Goal: Communication & Community: Ask a question

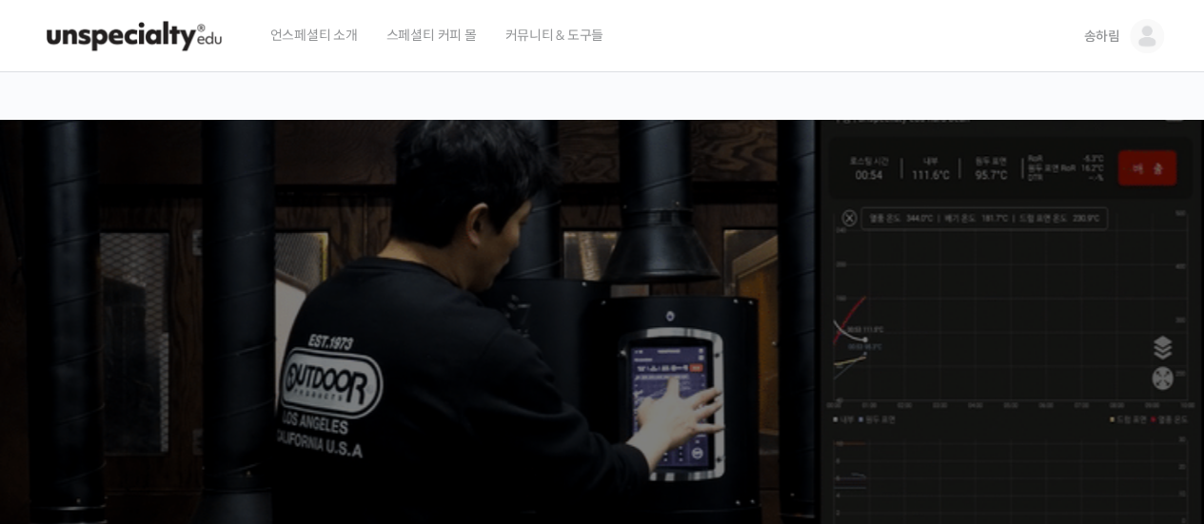
click at [1135, 25] on img at bounding box center [1147, 36] width 34 height 34
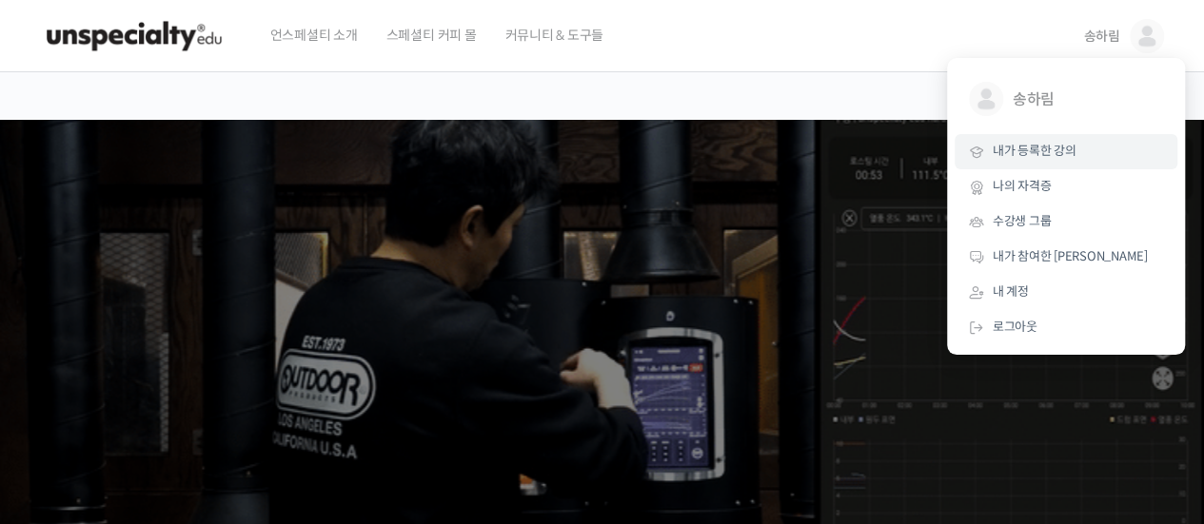
click at [1074, 155] on span "내가 등록한 강의" at bounding box center [1035, 151] width 84 height 16
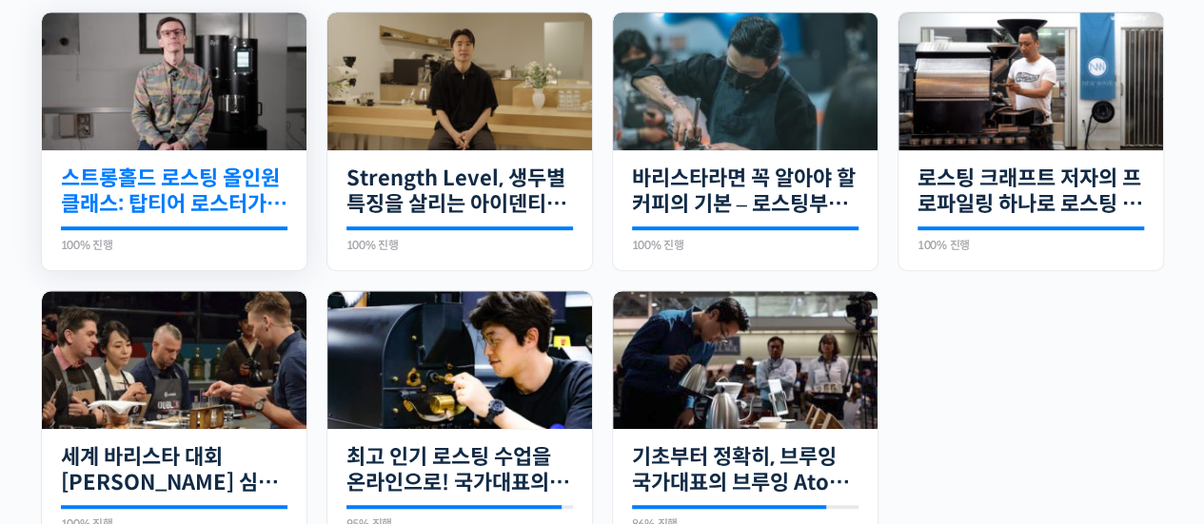
scroll to position [666, 0]
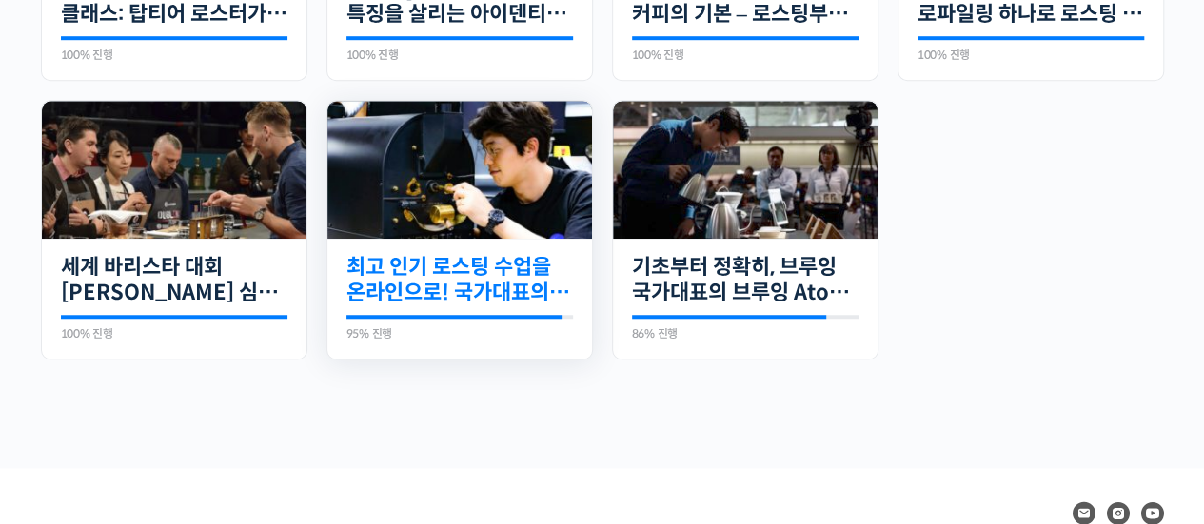
click at [497, 263] on link "최고 인기 로스팅 수업을 온라인으로! 국가대표의 로스팅 클래스" at bounding box center [459, 280] width 227 height 52
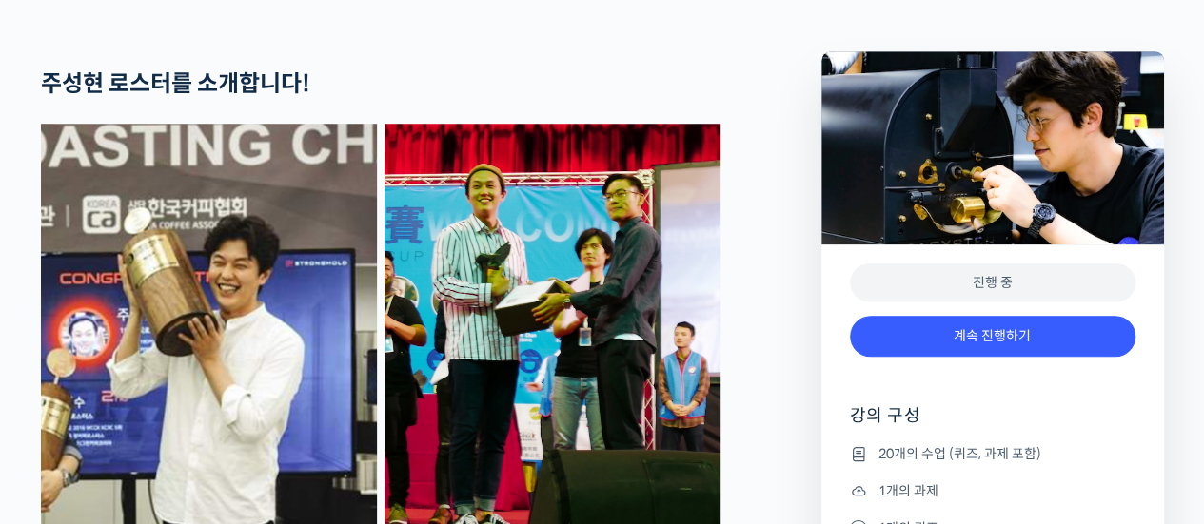
scroll to position [1237, 0]
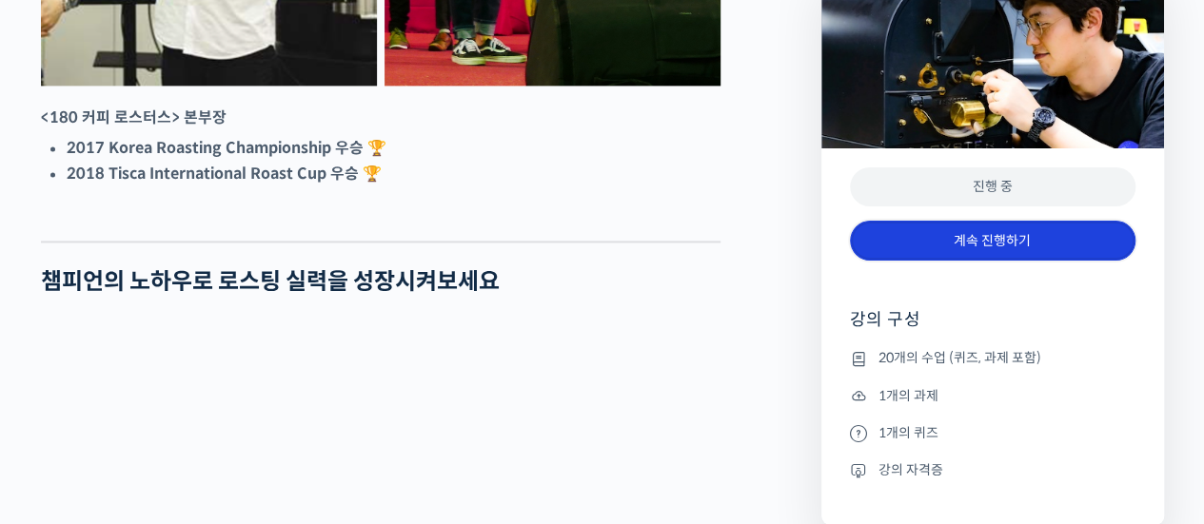
click at [1019, 252] on link "계속 진행하기" at bounding box center [993, 241] width 286 height 41
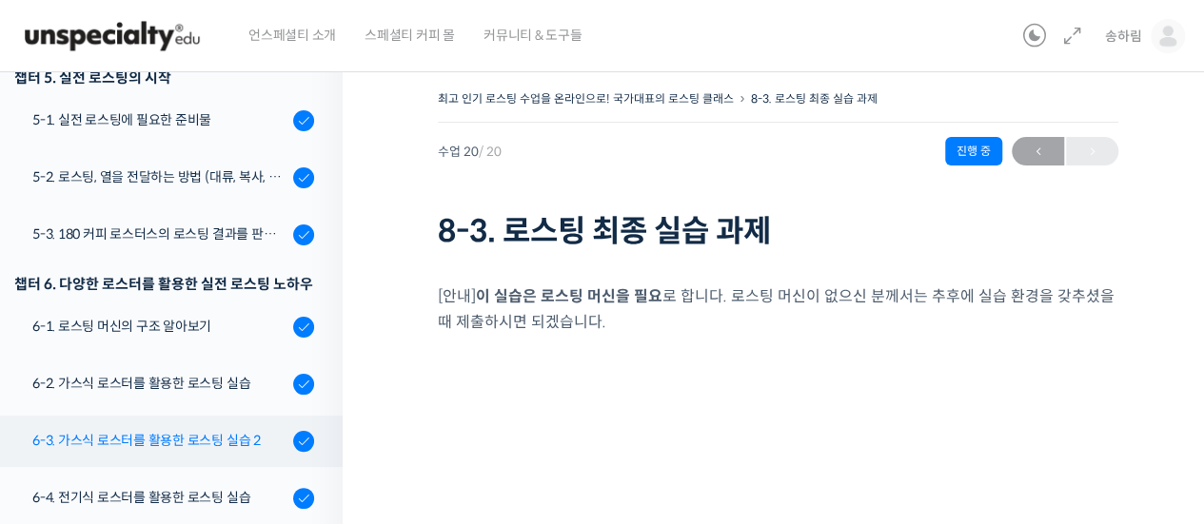
scroll to position [891, 0]
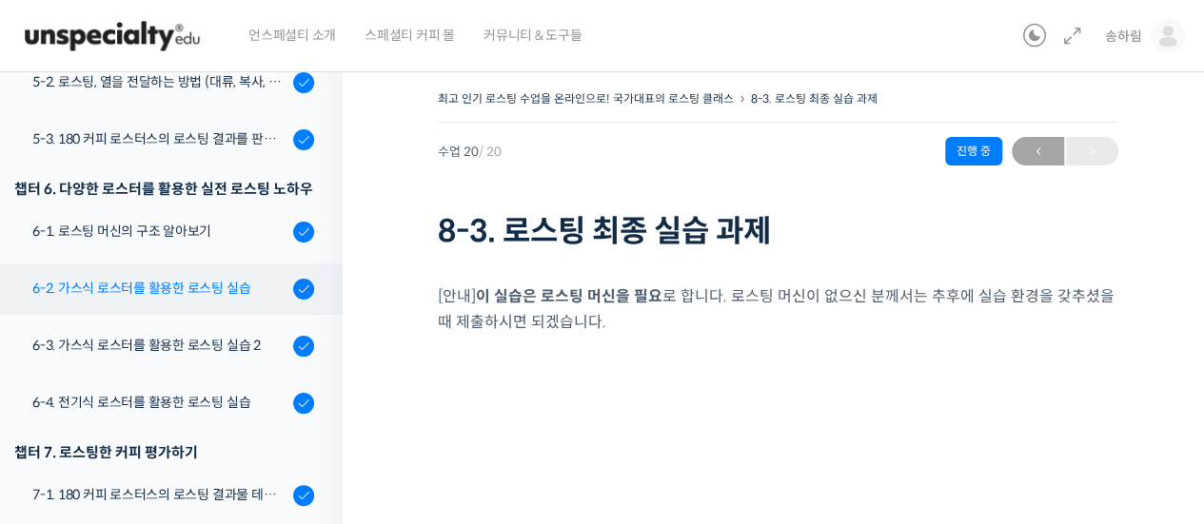
click at [188, 300] on link "6-2. 가스식 로스터를 활용한 로스팅 실습" at bounding box center [166, 289] width 352 height 51
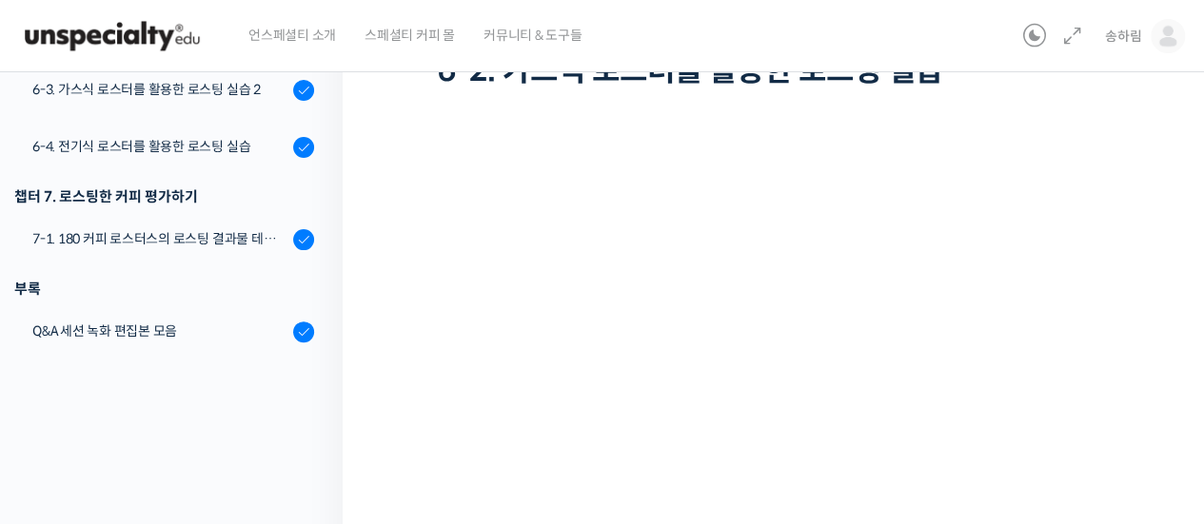
scroll to position [891, 0]
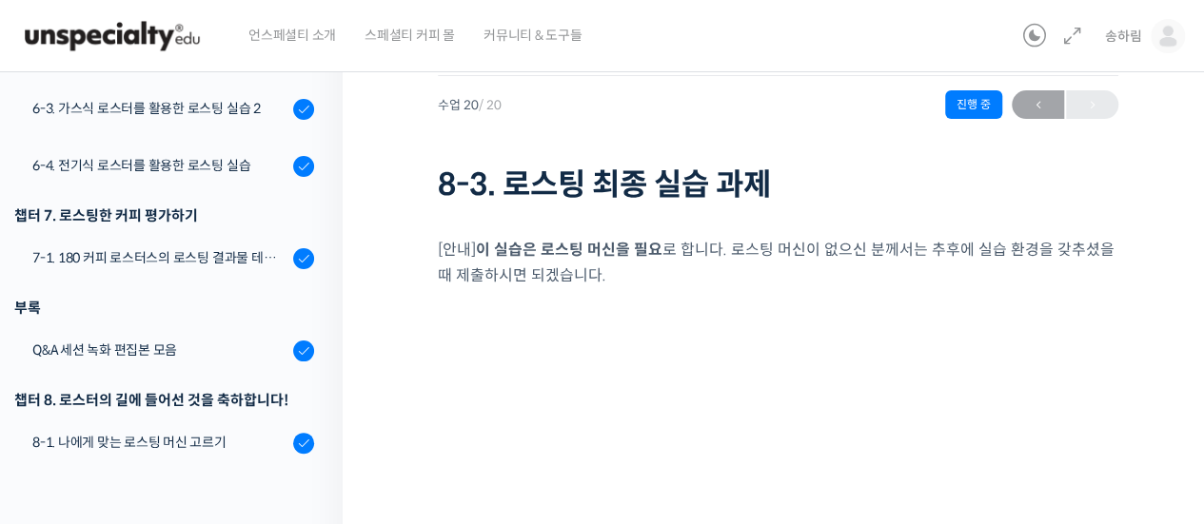
scroll to position [986, 0]
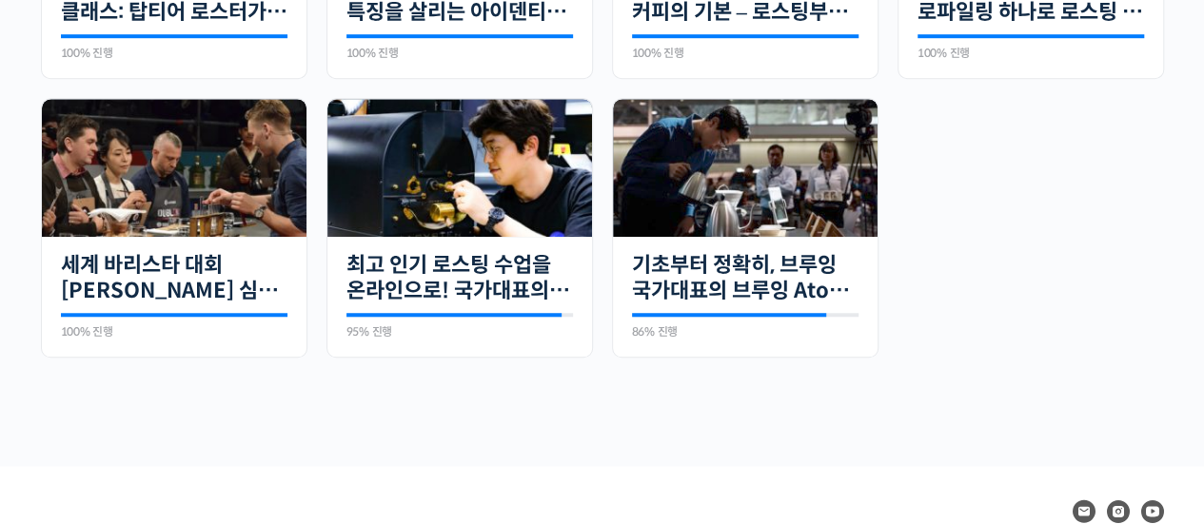
scroll to position [573, 0]
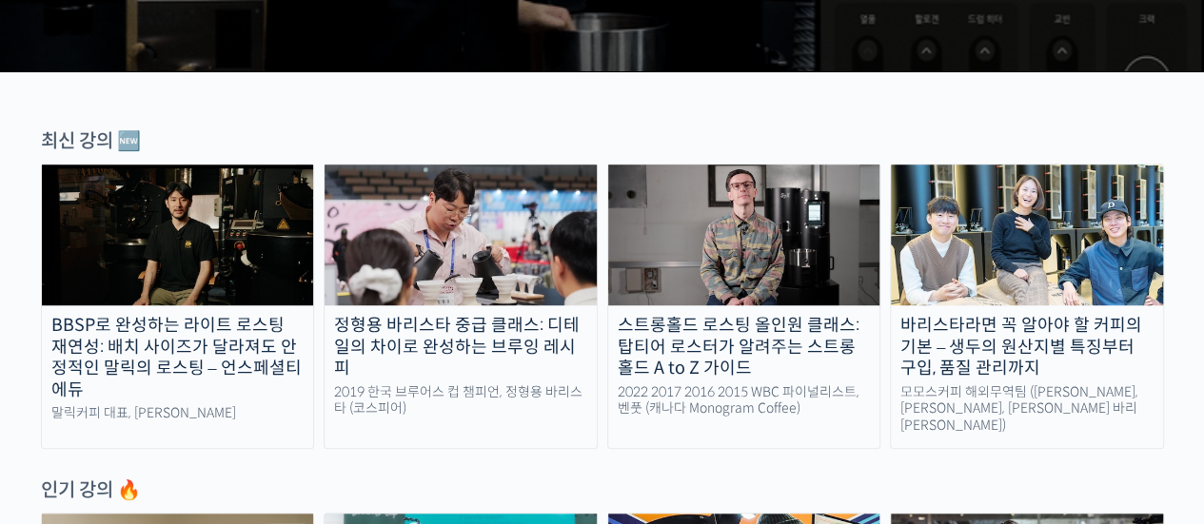
scroll to position [761, 0]
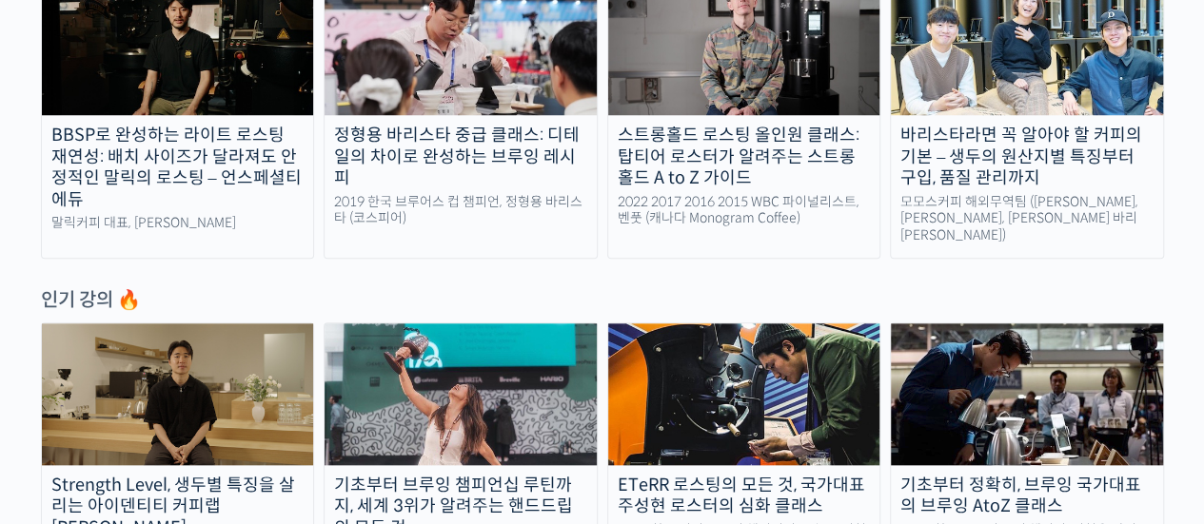
click at [789, 359] on img at bounding box center [744, 394] width 272 height 141
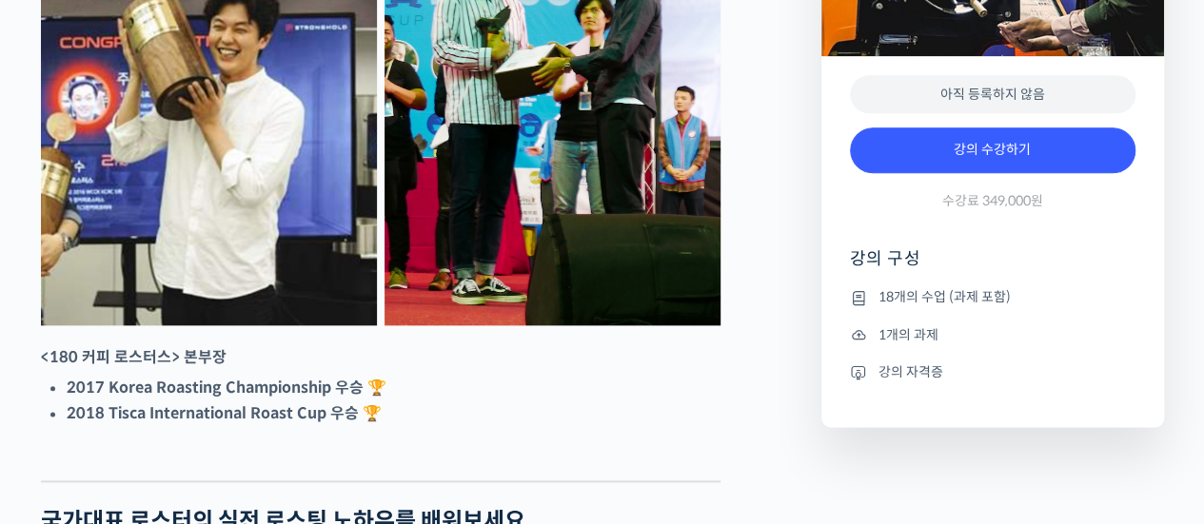
scroll to position [93, 0]
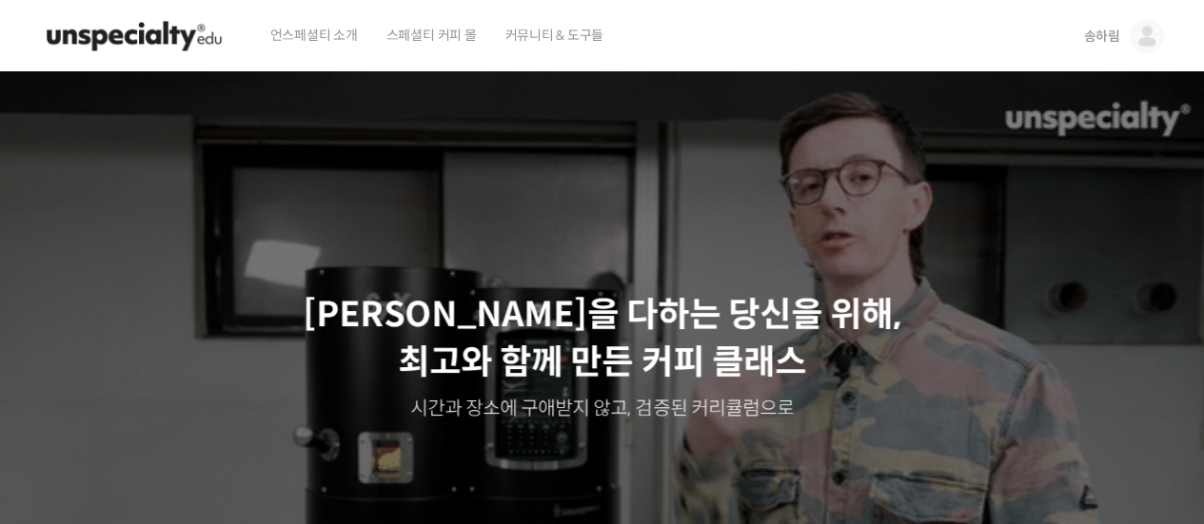
click at [1135, 41] on img at bounding box center [1147, 36] width 34 height 34
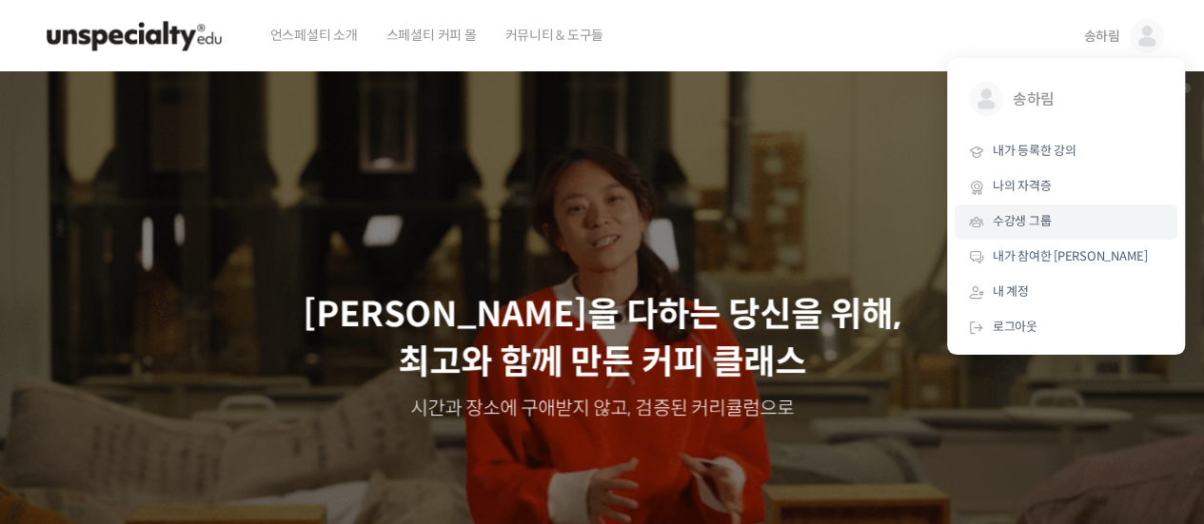
click at [1071, 213] on link "수강생 그룹" at bounding box center [1066, 222] width 223 height 35
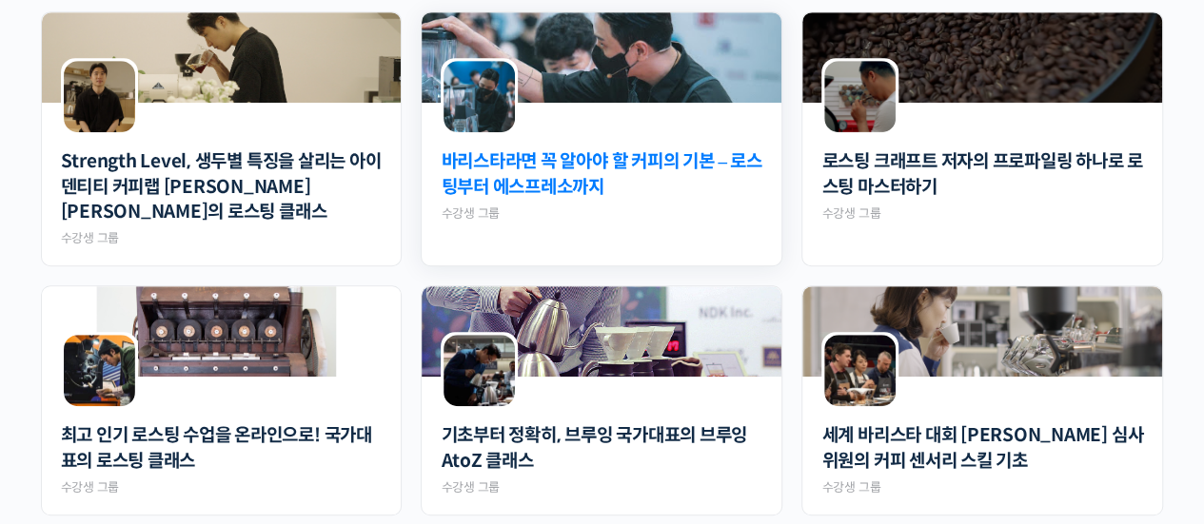
scroll to position [571, 0]
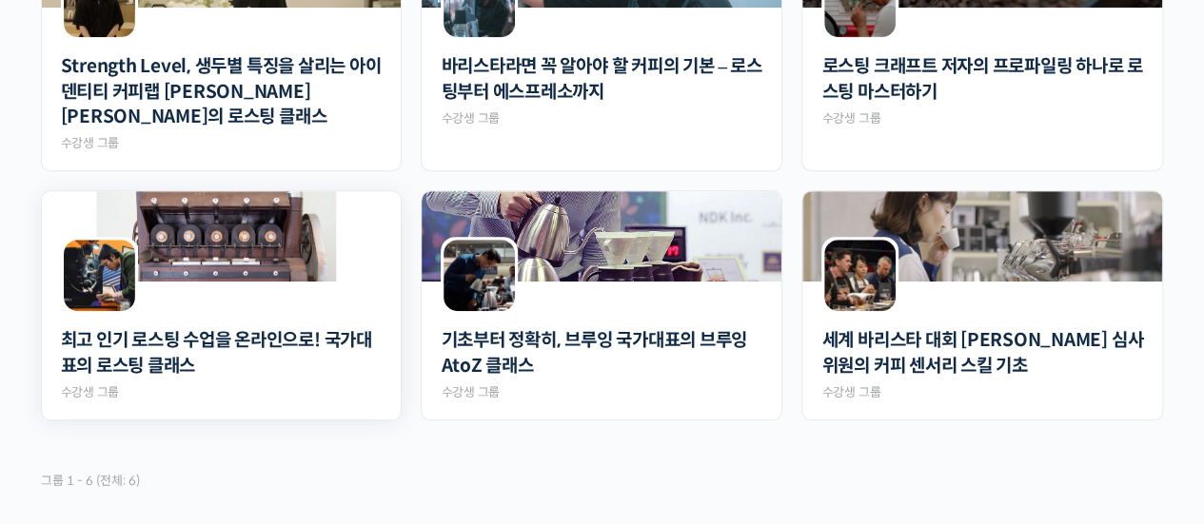
click at [247, 298] on div at bounding box center [222, 298] width 360 height 32
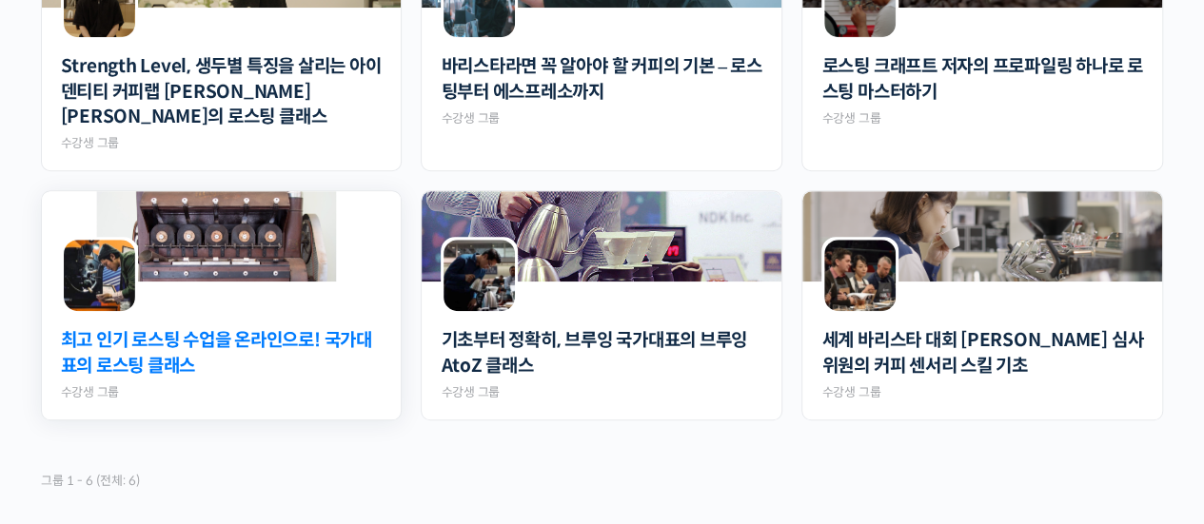
click at [242, 328] on link "최고 인기 로스팅 수업을 온라인으로! 국가대표의 로스팅 클래스" at bounding box center [222, 353] width 322 height 50
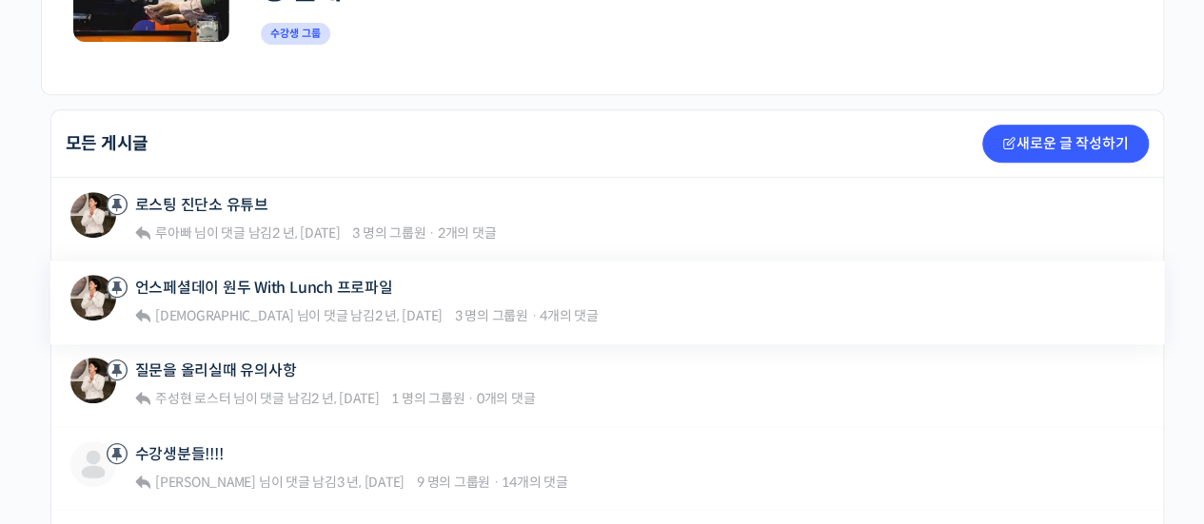
scroll to position [476, 0]
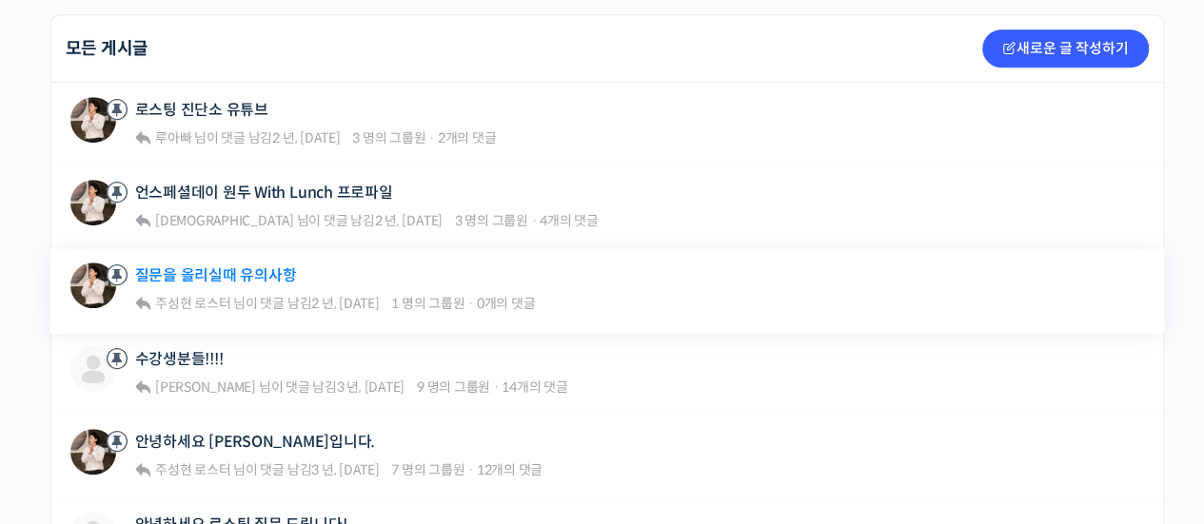
click at [244, 278] on link "질문을 올리실때 유의사항" at bounding box center [216, 276] width 162 height 18
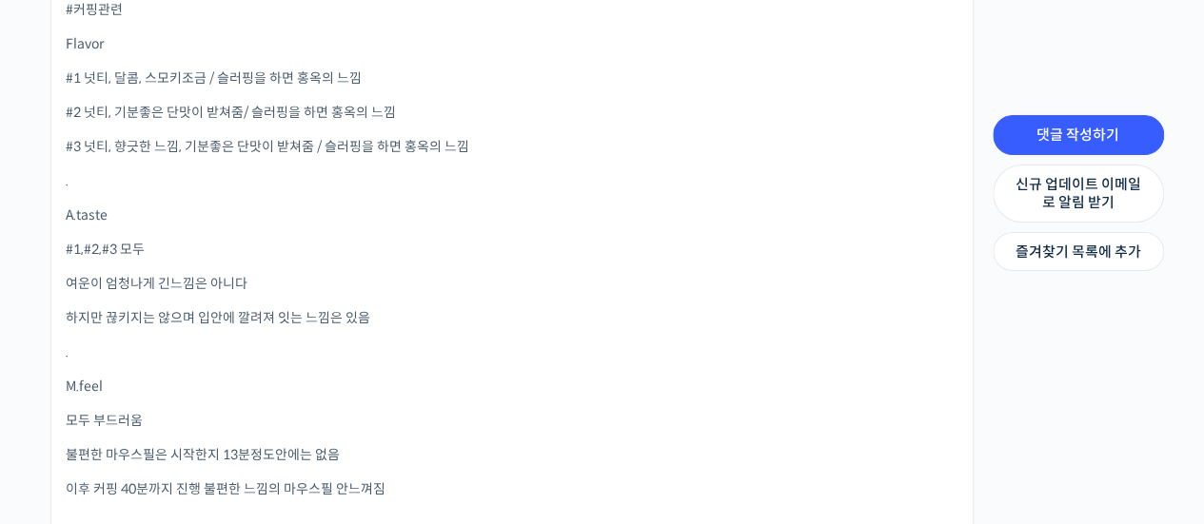
scroll to position [3998, 0]
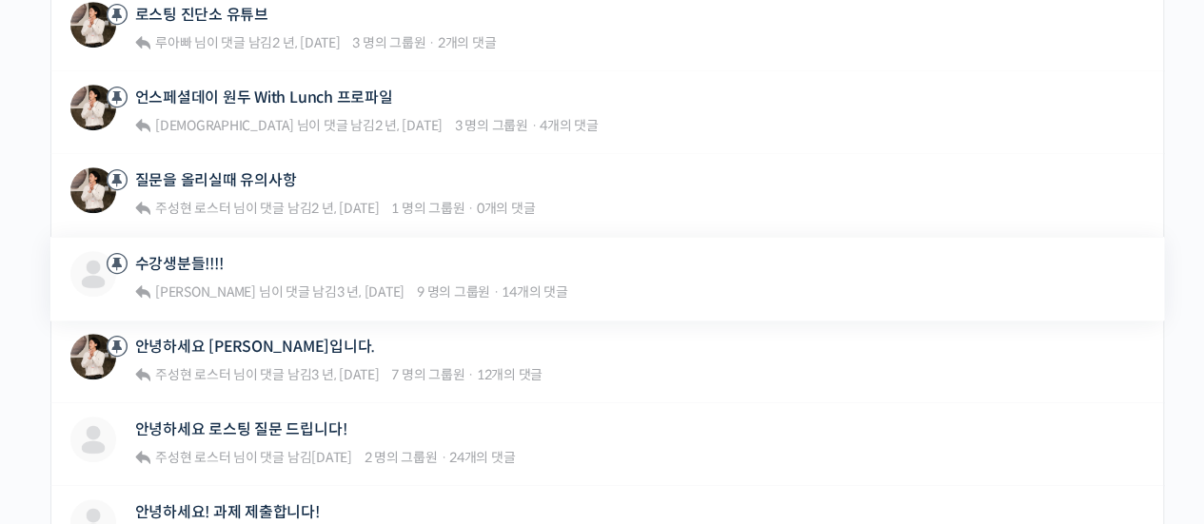
scroll to position [666, 0]
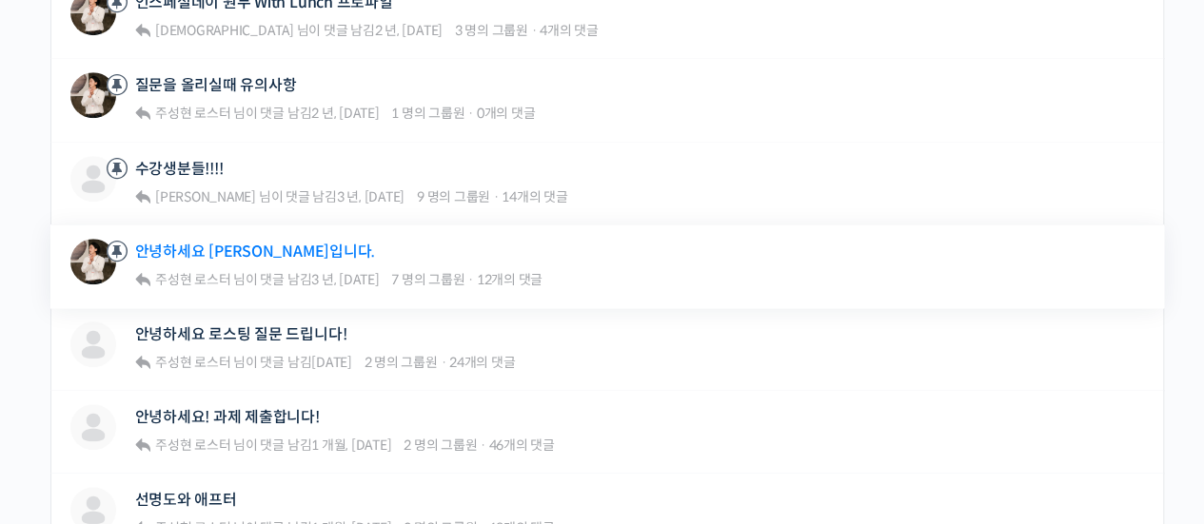
click at [233, 248] on link "안녕하세요 [PERSON_NAME]입니다." at bounding box center [255, 252] width 240 height 18
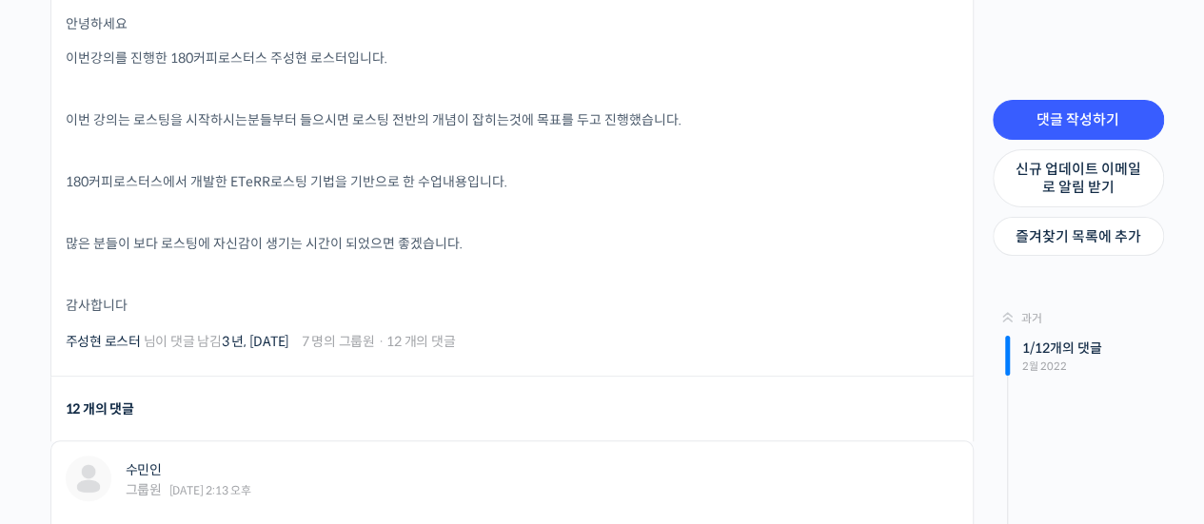
scroll to position [476, 0]
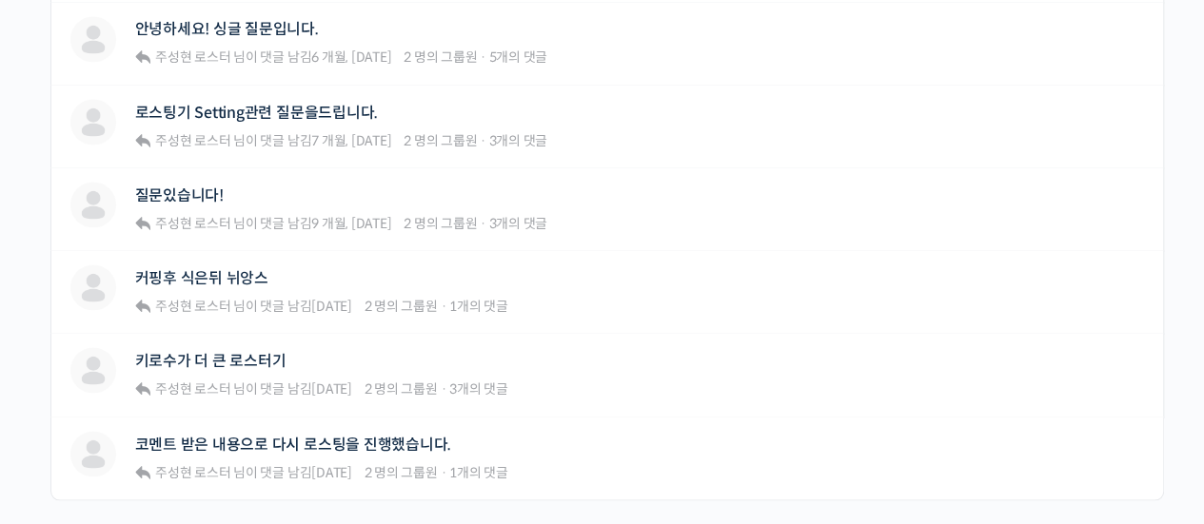
scroll to position [2005, 0]
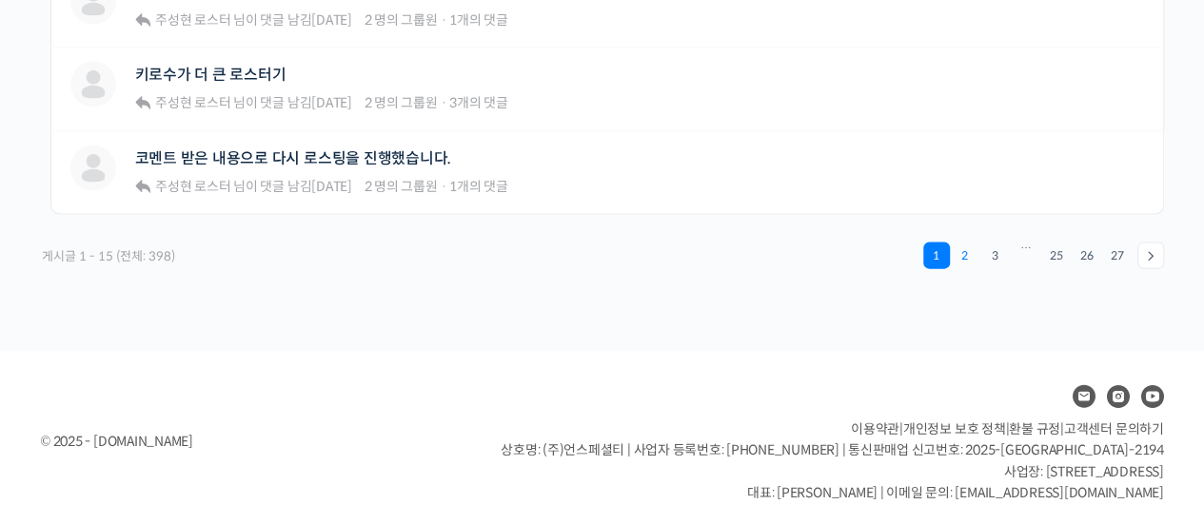
click at [967, 243] on link "2" at bounding box center [965, 256] width 27 height 27
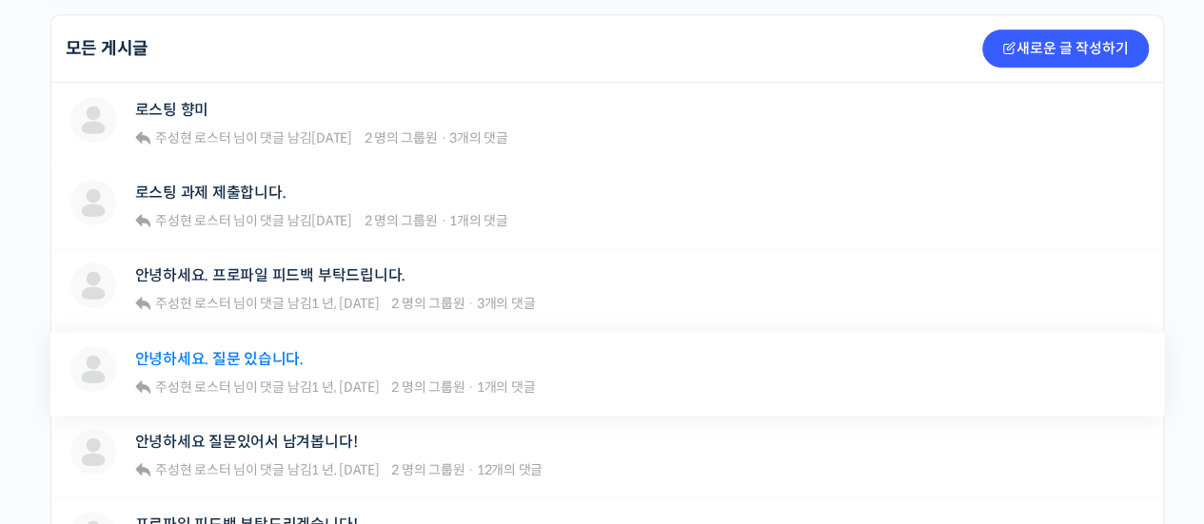
click at [278, 361] on link "안녕하세요. 질문 있습니다." at bounding box center [219, 359] width 168 height 18
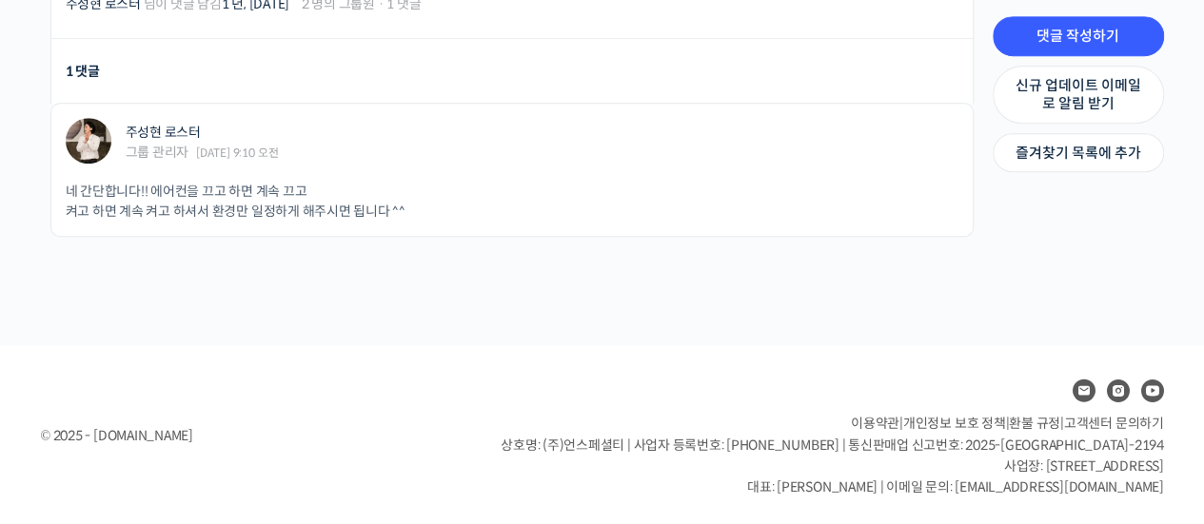
scroll to position [552, 0]
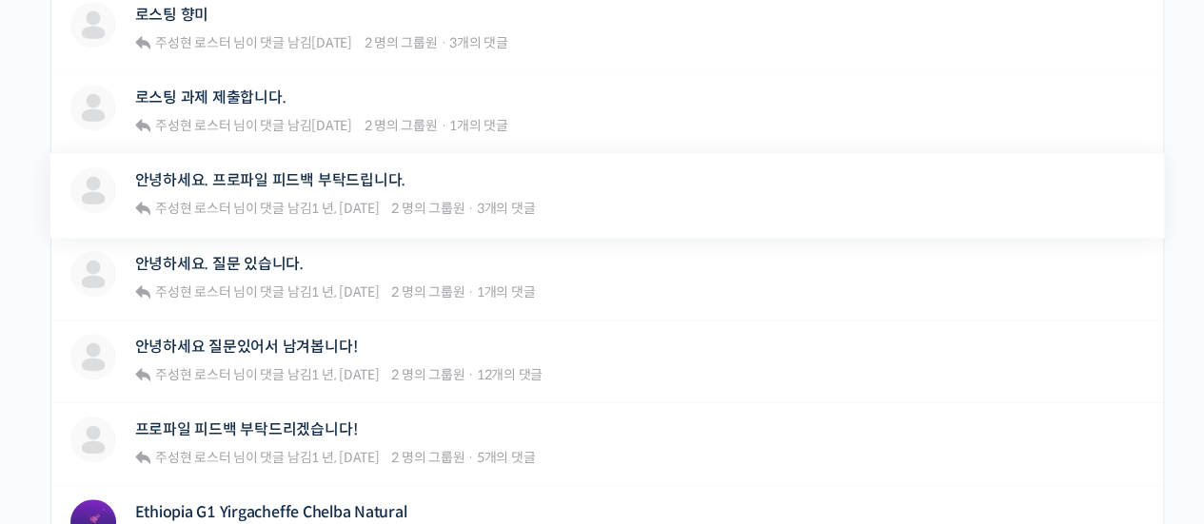
scroll to position [666, 0]
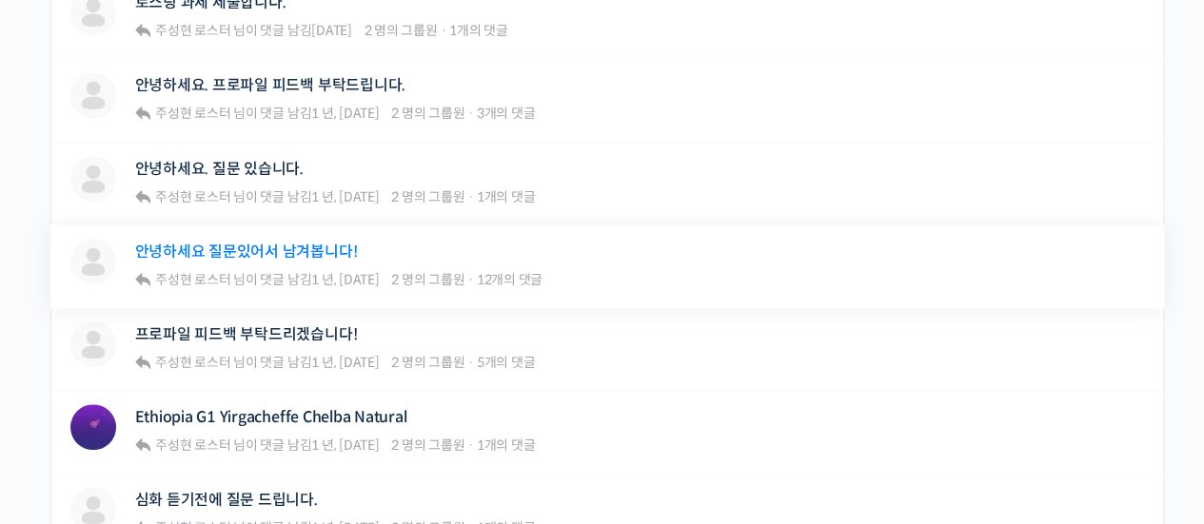
click at [317, 250] on link "안녕하세요 질문있어서 남겨봅니다!" at bounding box center [246, 252] width 223 height 18
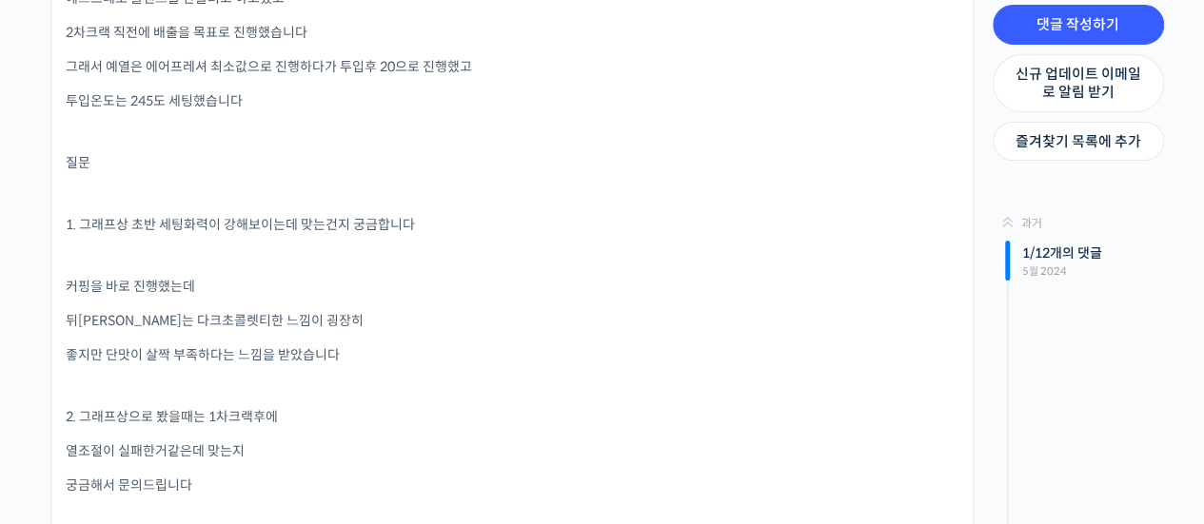
scroll to position [952, 0]
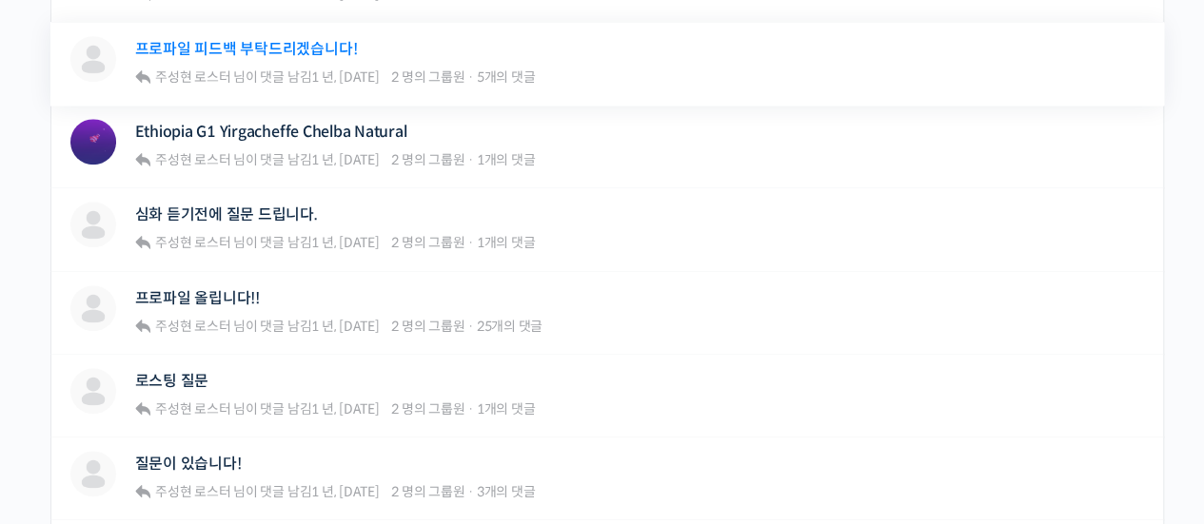
scroll to position [1047, 0]
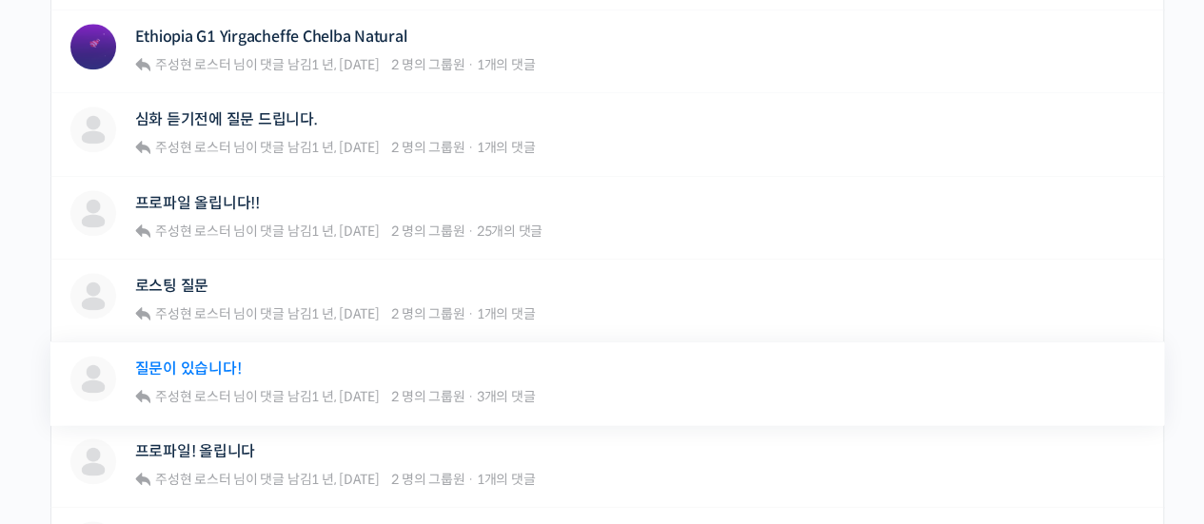
click at [212, 360] on link "질문이 있습니다!" at bounding box center [188, 369] width 107 height 18
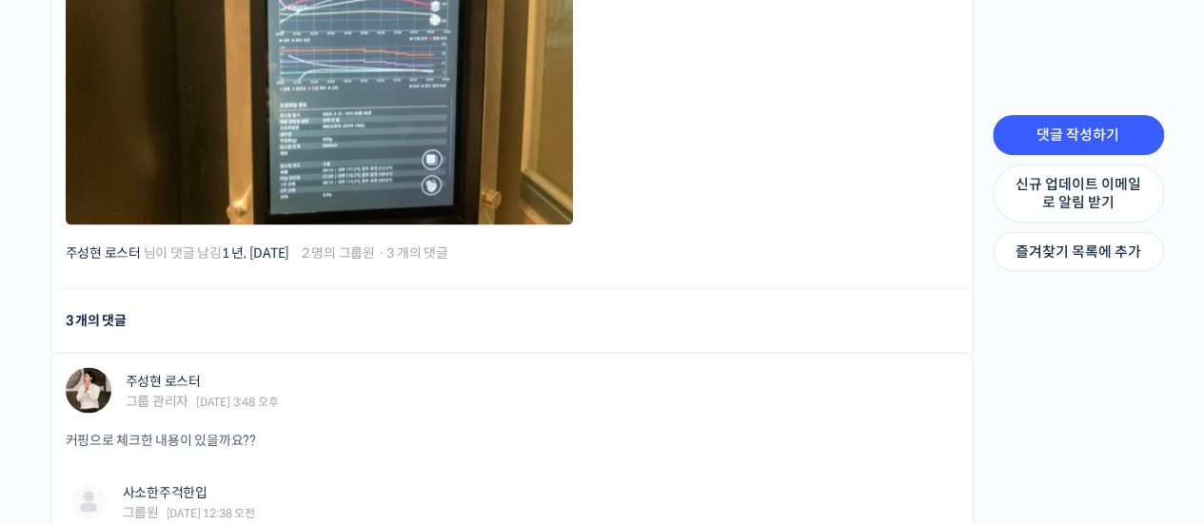
scroll to position [1523, 0]
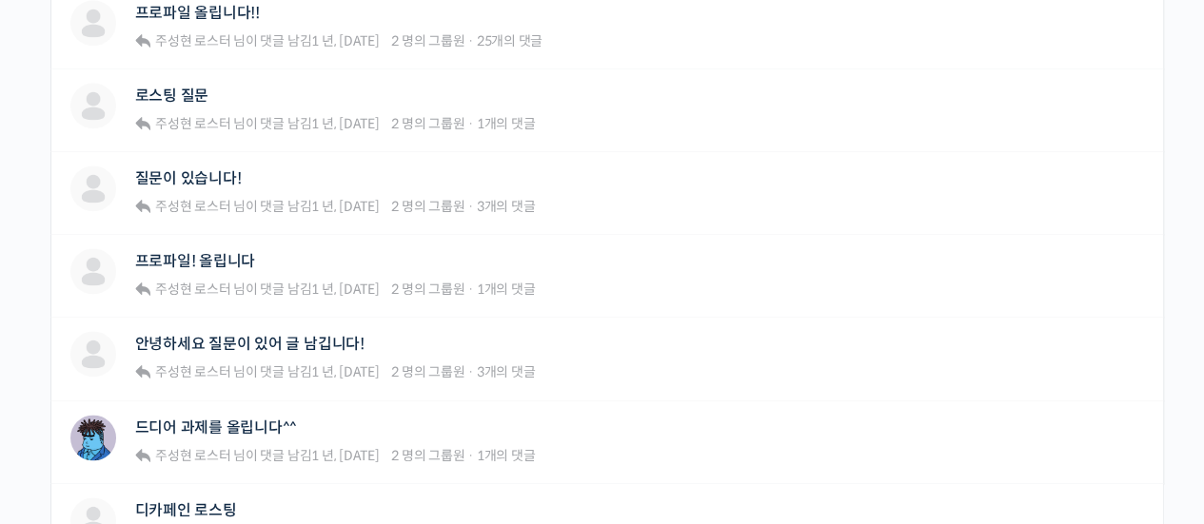
scroll to position [1333, 0]
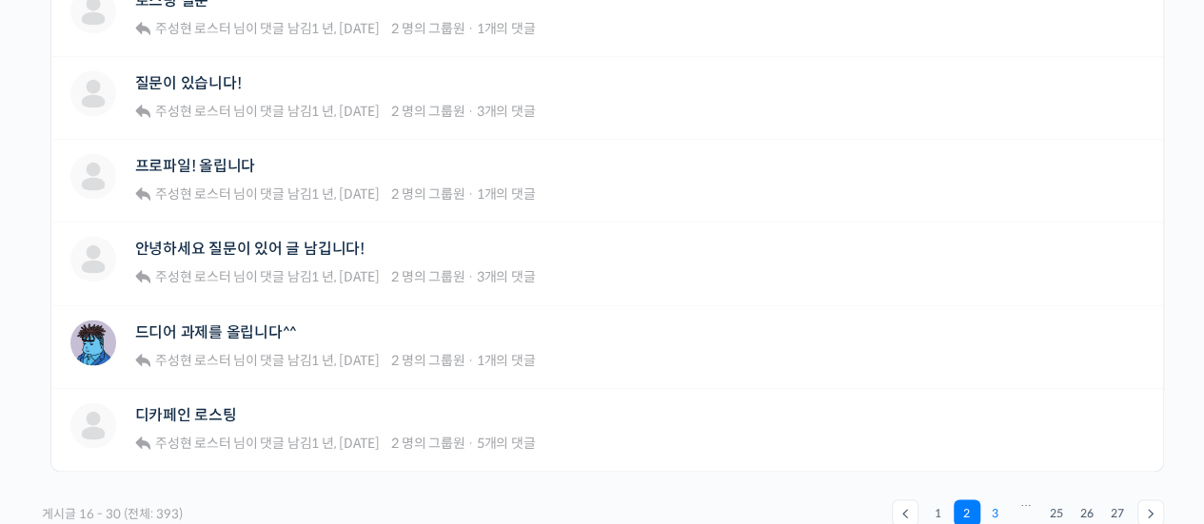
click at [995, 500] on link "3" at bounding box center [995, 513] width 27 height 27
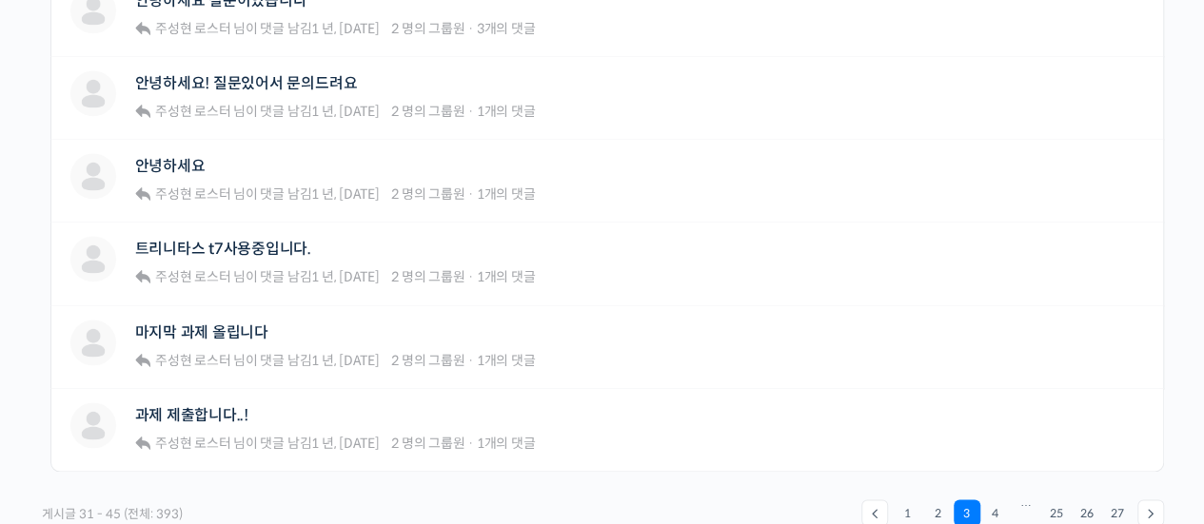
scroll to position [1428, 0]
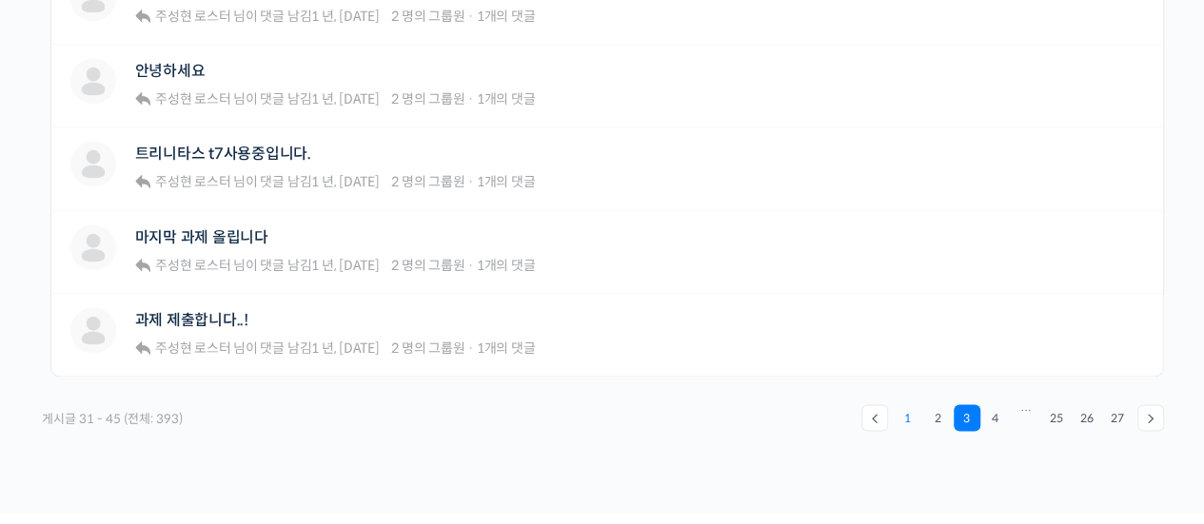
click at [900, 416] on link "1" at bounding box center [908, 418] width 27 height 27
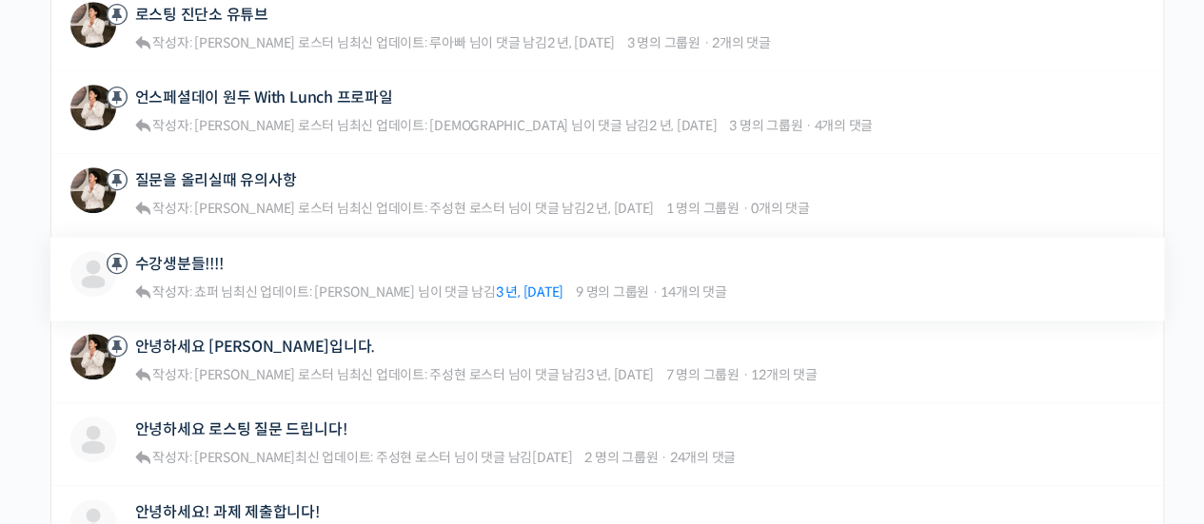
scroll to position [666, 0]
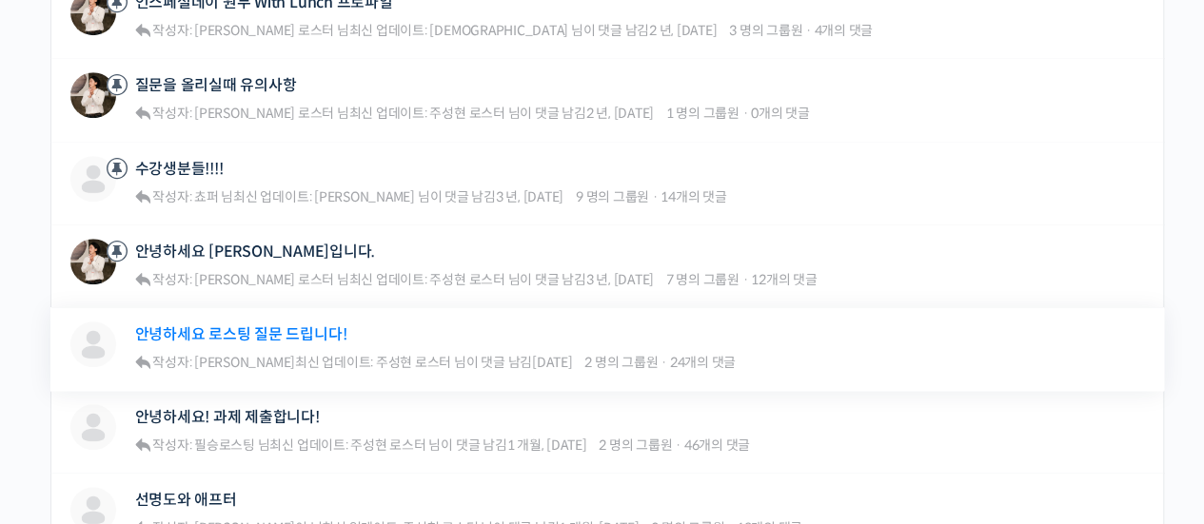
click at [297, 338] on link "안녕하세요 로스팅 질문 드립니다!" at bounding box center [241, 335] width 212 height 18
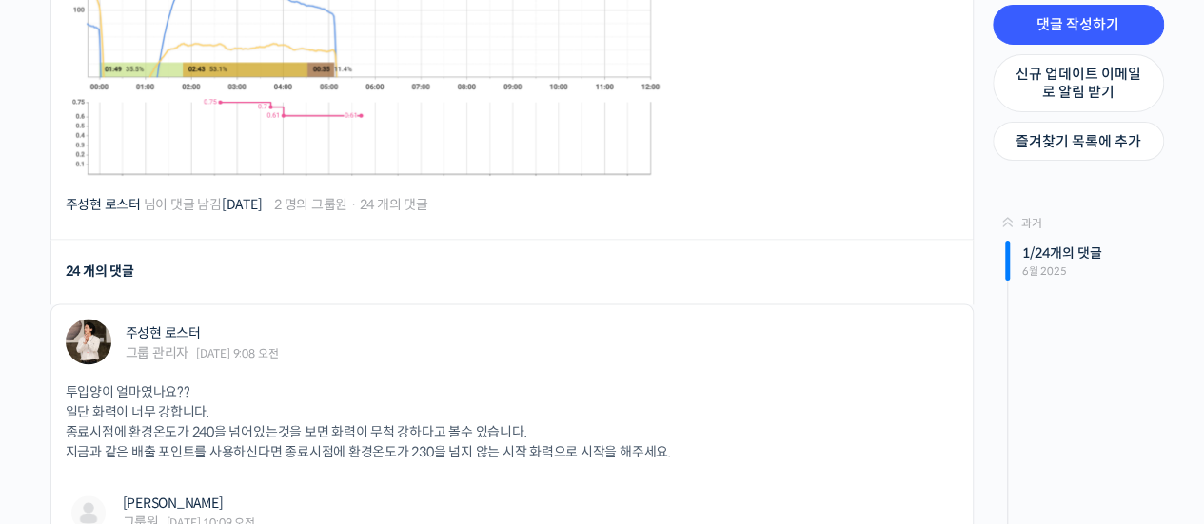
scroll to position [1237, 0]
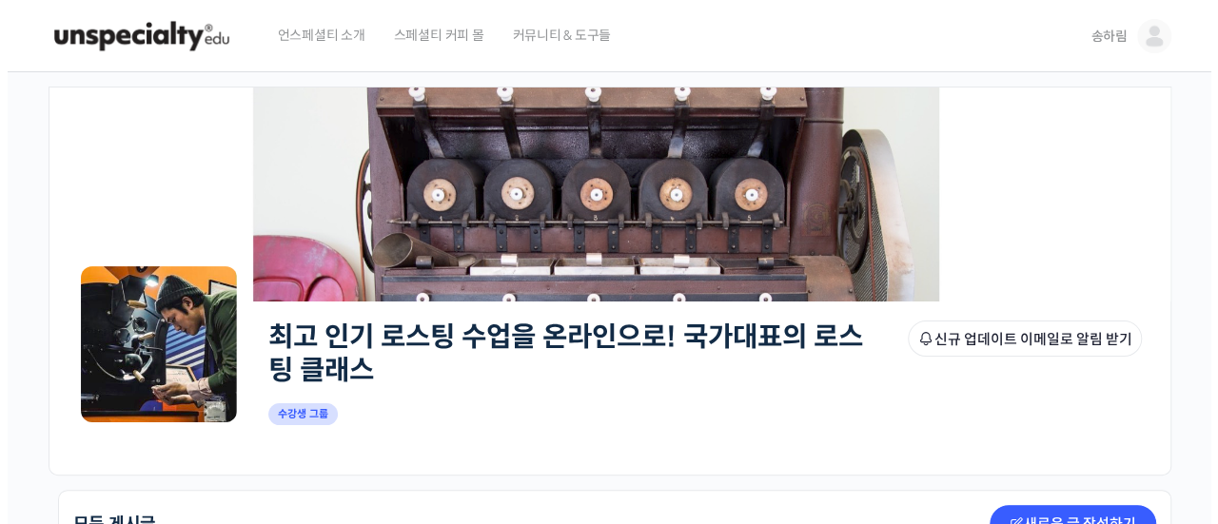
scroll to position [286, 0]
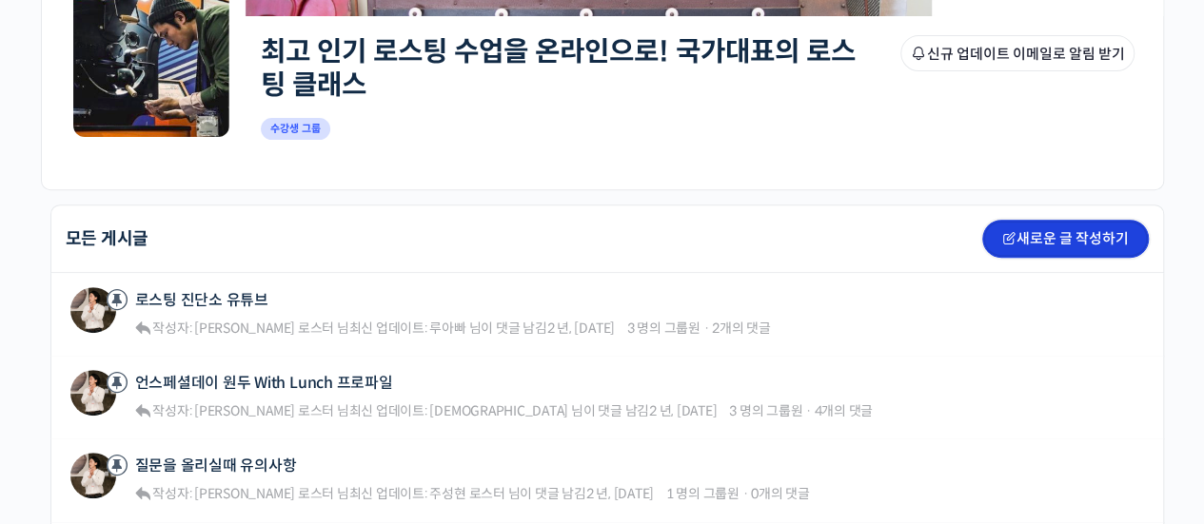
click at [1095, 224] on link "새로운 글 작성하기" at bounding box center [1065, 239] width 167 height 38
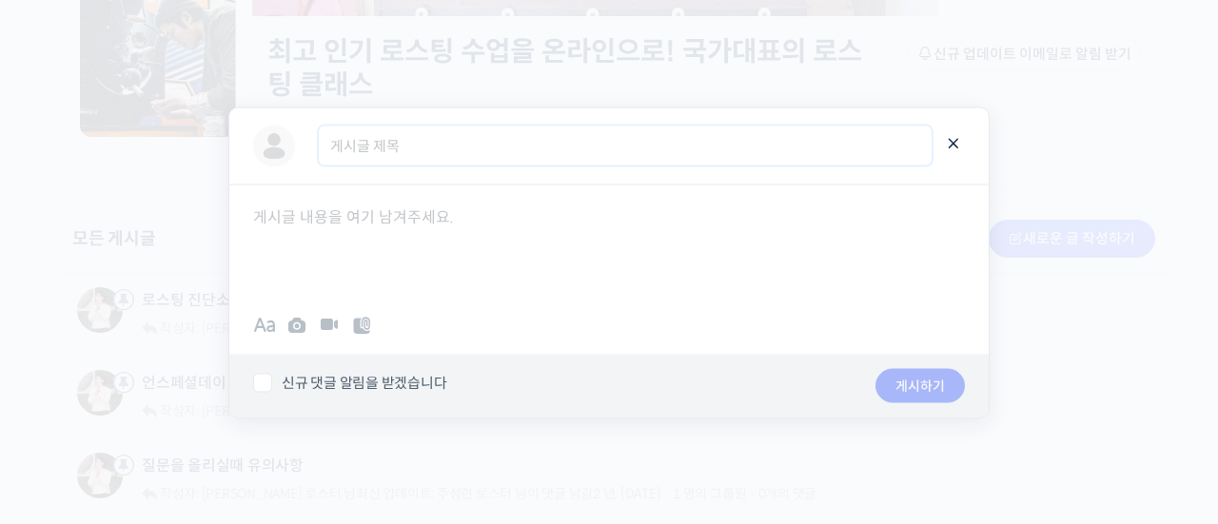
click at [434, 138] on input "게시글 제목" at bounding box center [625, 146] width 613 height 39
type input "w"
type input "질문있습니다!"
click at [426, 226] on div at bounding box center [609, 241] width 760 height 114
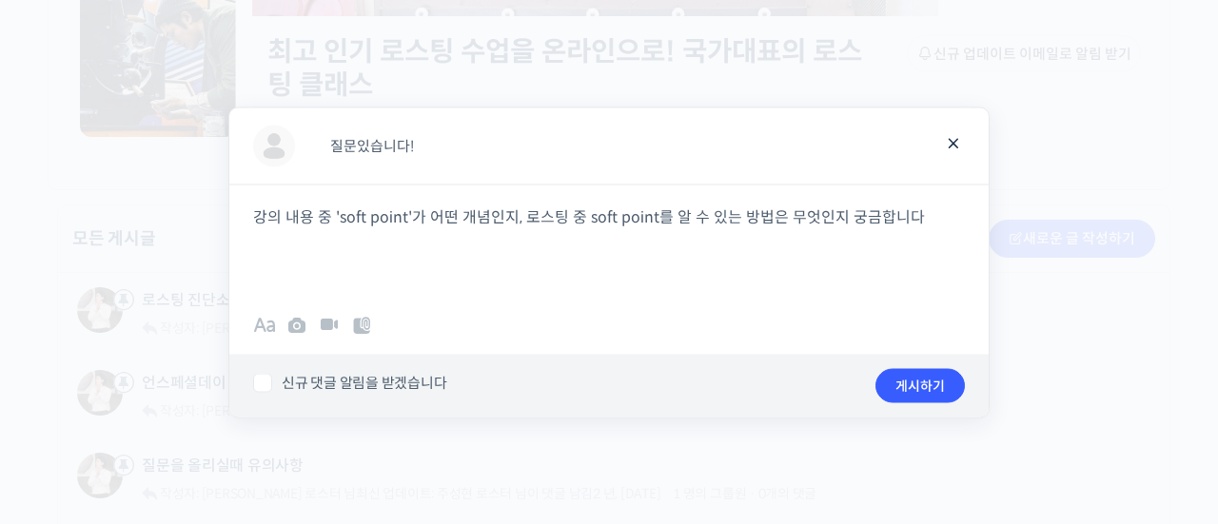
click at [392, 387] on label "신규 댓글 알림을 받겠습니다" at bounding box center [545, 383] width 584 height 19
click at [266, 386] on input "신규 댓글 알림을 받겠습니다" at bounding box center [259, 380] width 12 height 12
checkbox input "true"
click at [899, 381] on button "게시하기" at bounding box center [920, 385] width 89 height 34
